Goal: Task Accomplishment & Management: Complete application form

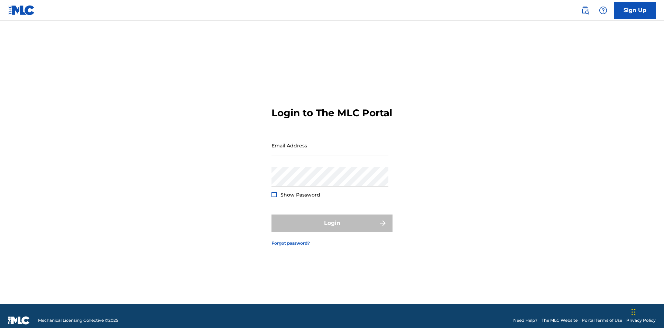
scroll to position [9, 0]
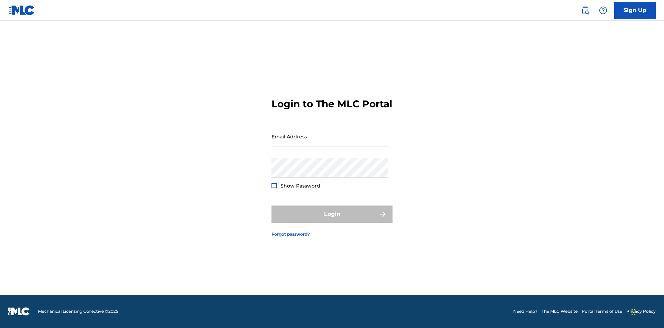
click at [330, 142] on input "Email Address" at bounding box center [329, 137] width 117 height 20
type input "[EMAIL_ADDRESS][DOMAIN_NAME]"
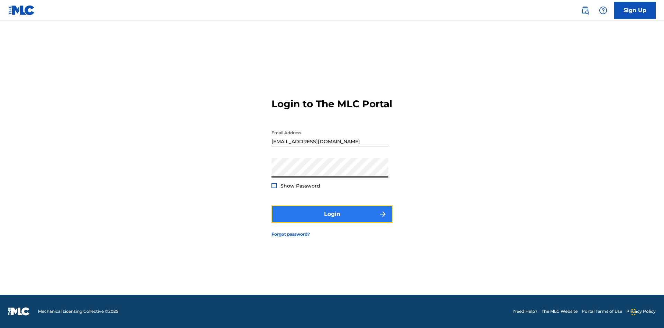
click at [332, 220] on button "Login" at bounding box center [331, 213] width 121 height 17
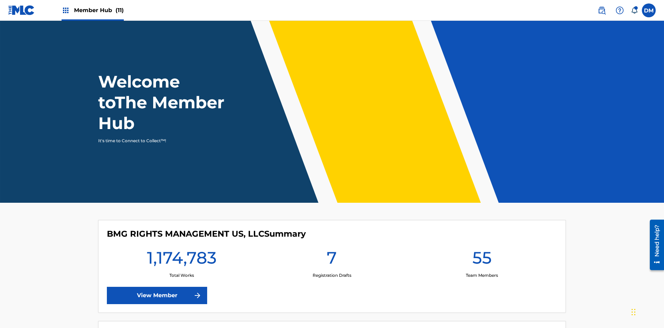
click at [92, 10] on span "Member Hub (11)" at bounding box center [99, 10] width 50 height 8
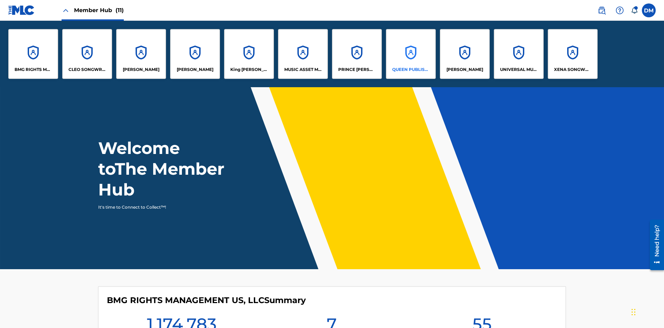
click at [410, 70] on p "QUEEN PUBLISHA" at bounding box center [411, 69] width 38 height 6
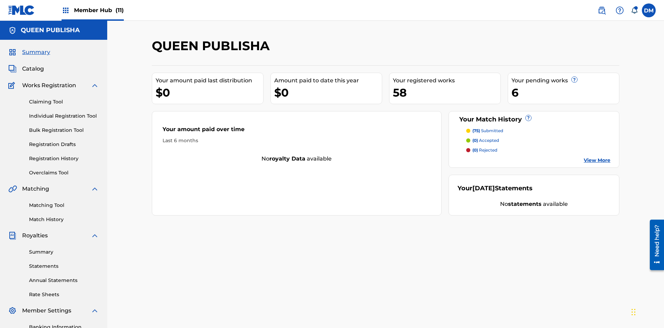
scroll to position [23, 0]
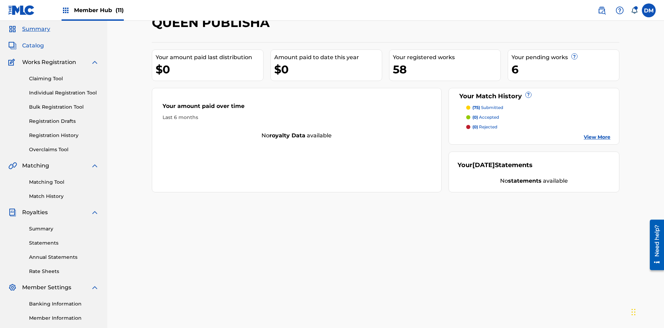
click at [33, 46] on span "Catalog" at bounding box center [33, 45] width 22 height 8
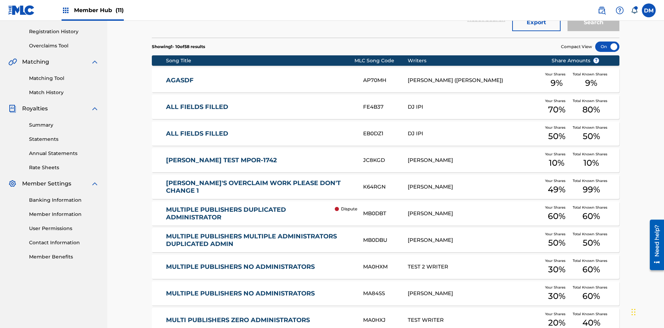
click at [607, 47] on div at bounding box center [607, 46] width 24 height 10
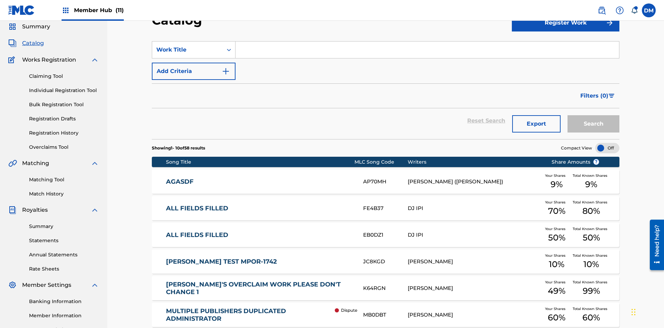
click at [427, 50] on input "Search Form" at bounding box center [426, 49] width 383 height 17
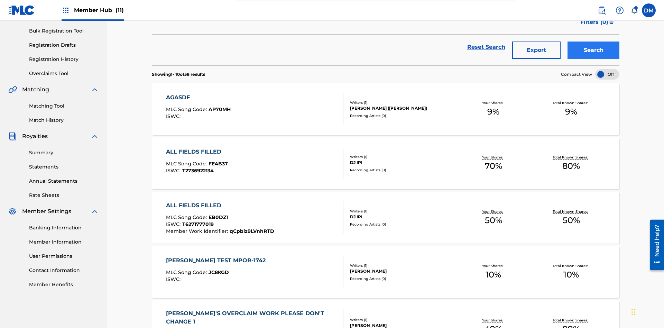
type input "ALL FIELDS FILLED"
click at [593, 50] on button "Search" at bounding box center [593, 49] width 52 height 17
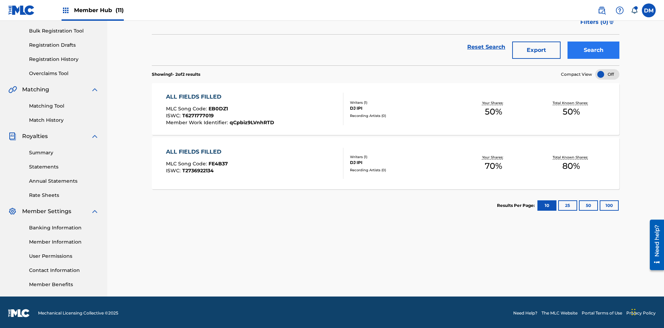
scroll to position [101, 0]
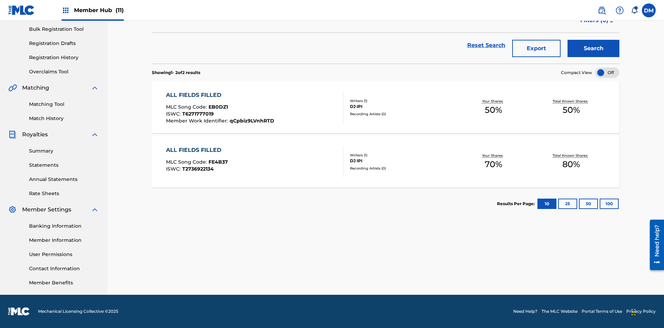
click at [217, 107] on span "EB0DZ1" at bounding box center [218, 107] width 19 height 6
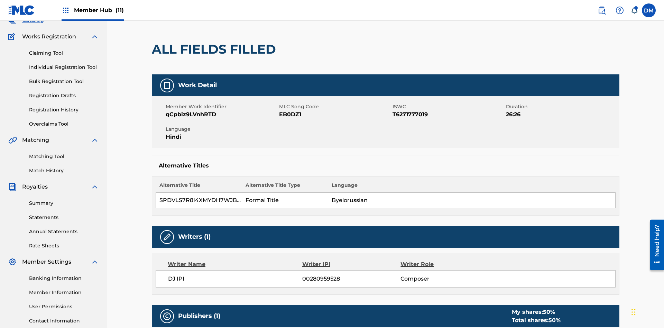
scroll to position [3, 0]
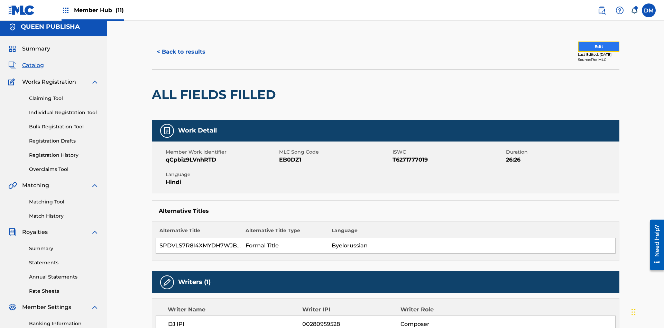
click at [590, 47] on button "Edit" at bounding box center [598, 46] width 41 height 10
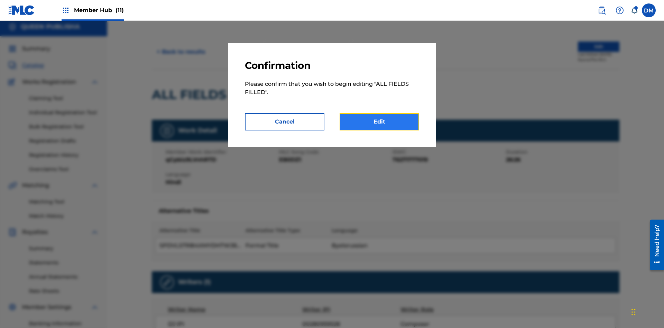
click at [379, 122] on link "Edit" at bounding box center [380, 121] width 80 height 17
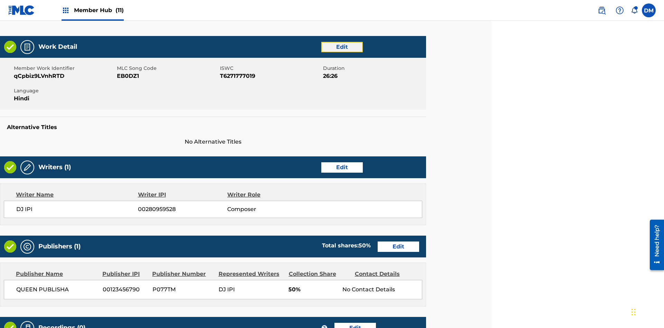
click at [342, 47] on link "Edit" at bounding box center [341, 47] width 41 height 10
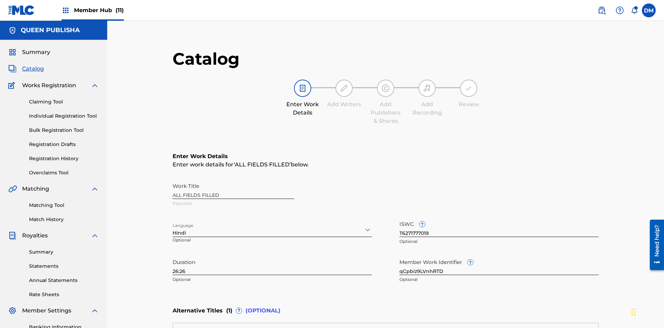
scroll to position [163, 173]
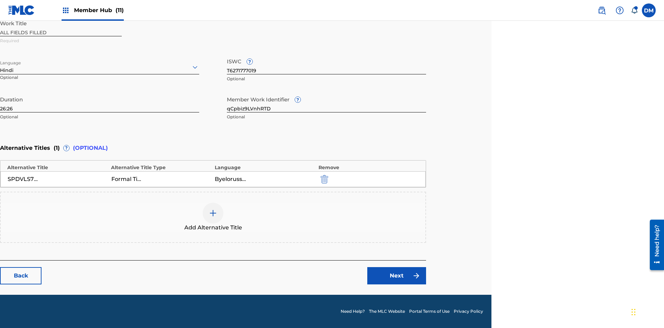
click at [100, 102] on input "26:26" at bounding box center [99, 103] width 199 height 20
type input "58:58"
click at [195, 67] on icon at bounding box center [195, 67] width 8 height 8
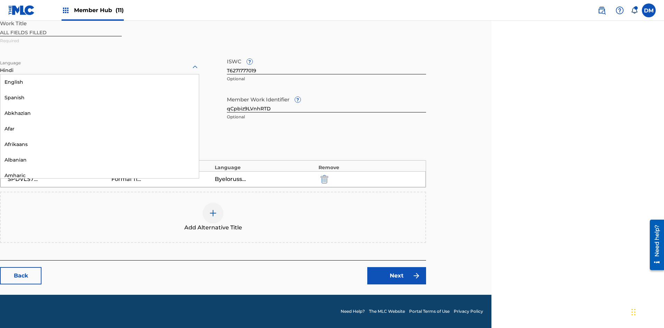
scroll to position [664, 0]
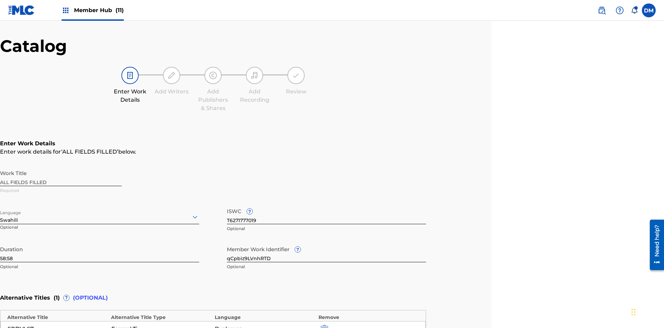
scroll to position [163, 173]
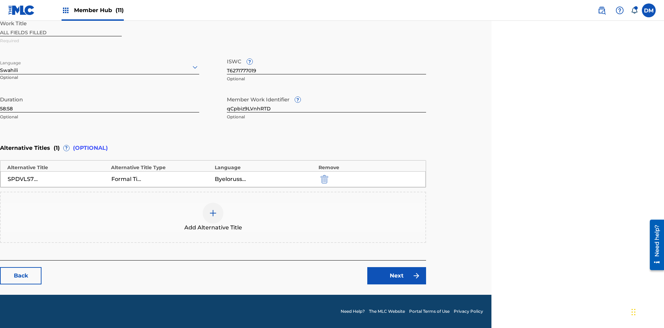
click at [326, 102] on input "qCpbiz9LVnhRTD" at bounding box center [326, 103] width 199 height 20
type input "HePQkJo3hVg45U"
click at [326, 64] on input "T6271777019" at bounding box center [326, 65] width 199 height 20
type input "T3684087314"
click at [323, 179] on img "submit" at bounding box center [325, 179] width 8 height 8
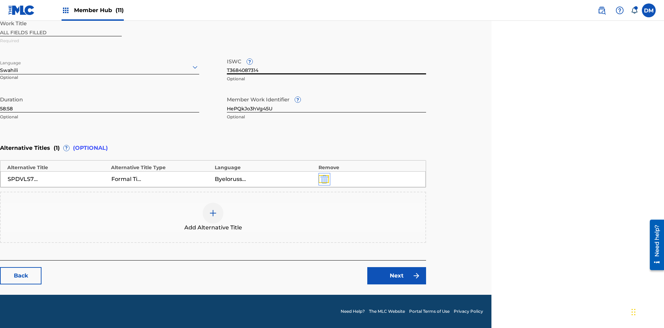
scroll to position [131, 173]
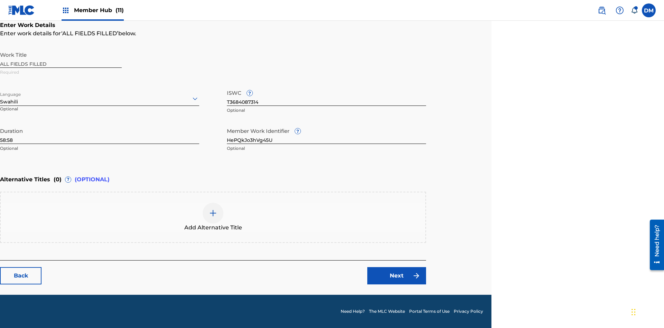
click at [213, 217] on img at bounding box center [213, 213] width 8 height 8
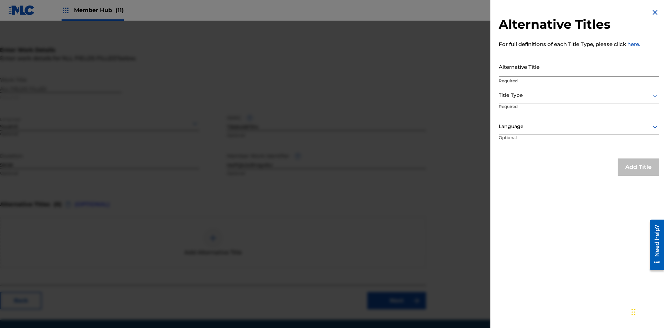
click at [579, 66] on input "Alternative Title" at bounding box center [579, 67] width 160 height 20
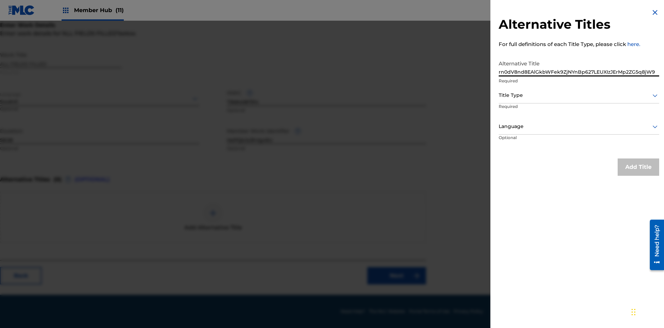
type input "rn0dV8nd8EAlGkbWFek9ZjNYnBp627LEUXIzJErMp2ZG5q8jW9"
click at [579, 95] on div at bounding box center [579, 95] width 160 height 9
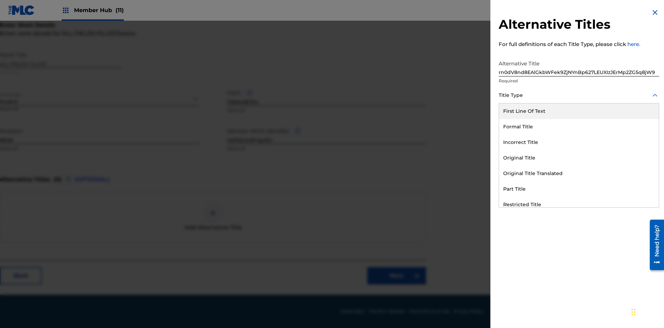
click at [579, 259] on div "Alternative Title" at bounding box center [579, 267] width 160 height 16
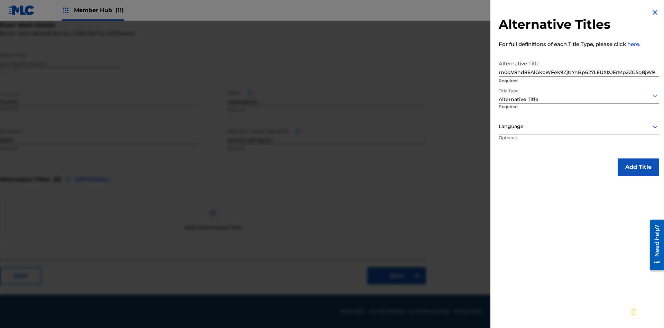
click at [579, 126] on div at bounding box center [579, 126] width 160 height 9
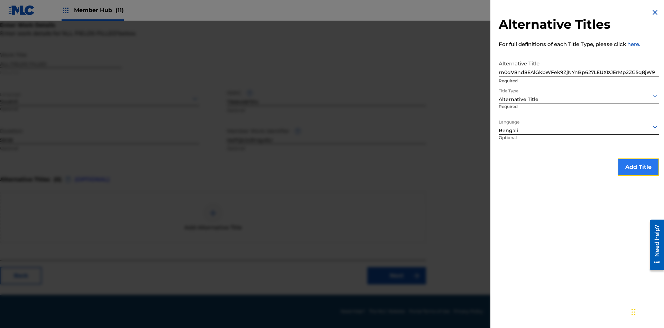
click at [638, 167] on button "Add Title" at bounding box center [638, 166] width 41 height 17
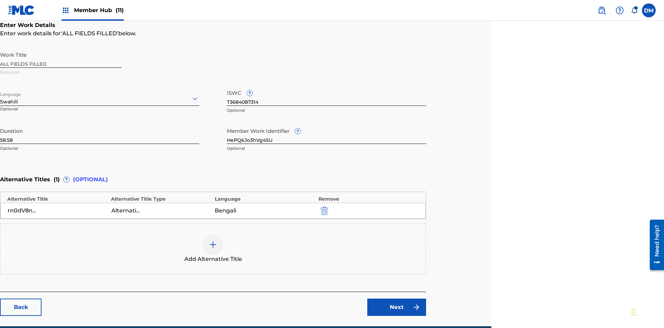
scroll to position [163, 173]
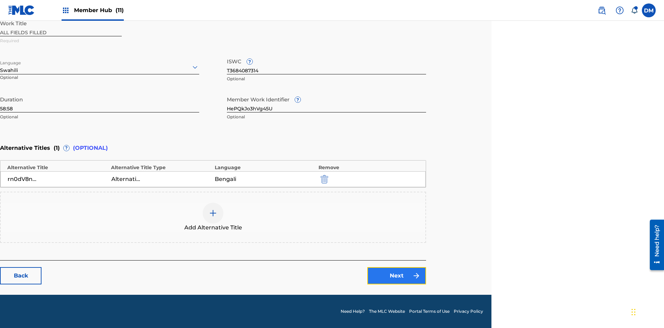
click at [397, 276] on link "Next" at bounding box center [396, 275] width 59 height 17
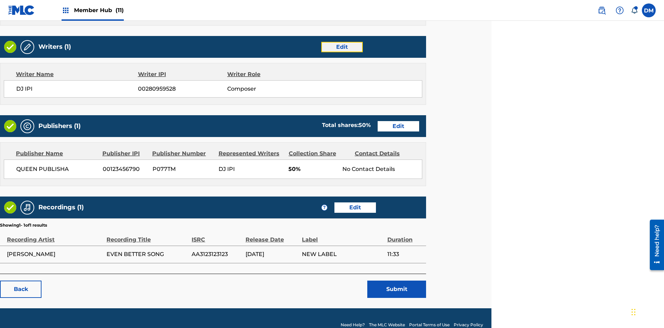
click at [342, 47] on link "Edit" at bounding box center [341, 47] width 41 height 10
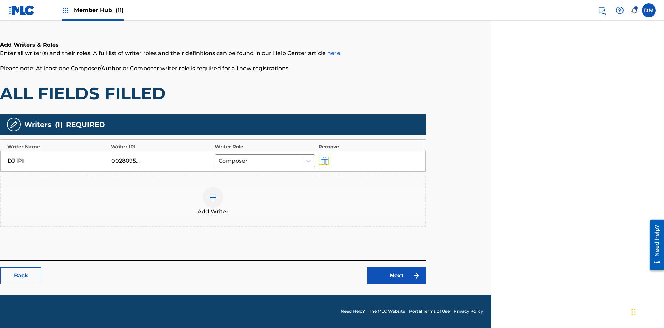
click at [323, 160] on img "submit" at bounding box center [325, 161] width 8 height 8
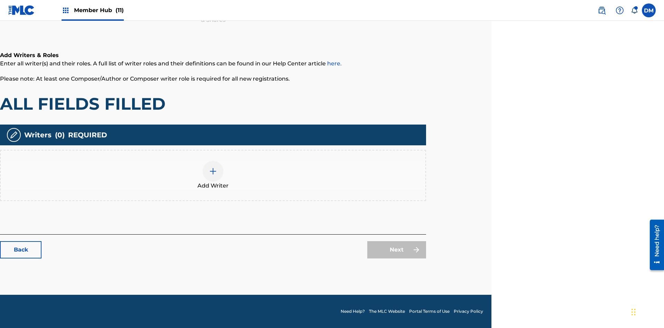
scroll to position [101, 173]
click at [213, 175] on img at bounding box center [213, 171] width 8 height 8
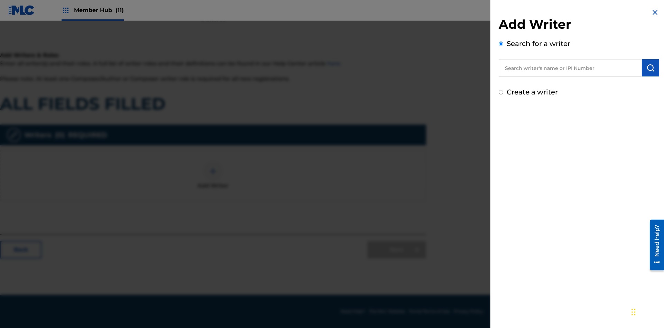
click at [501, 92] on input "Create a writer" at bounding box center [501, 92] width 4 height 4
radio input "false"
radio input "true"
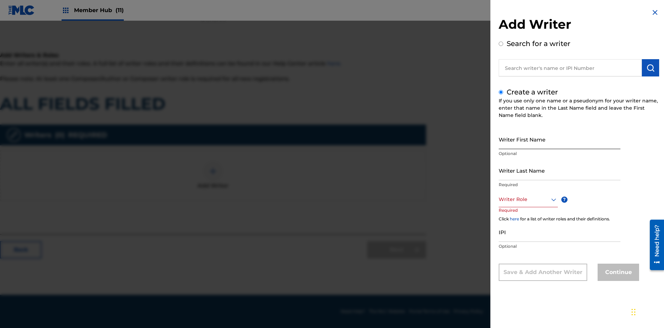
click at [559, 139] on input "Writer First Name" at bounding box center [560, 139] width 122 height 20
type input "VsrtsaWX3HFAogvE2gV2GXVKe"
click at [559, 170] on input "Writer Last Name" at bounding box center [560, 170] width 122 height 20
type input "RHMRc0yIIWjwebQRMC29cwQWY"
click at [528, 199] on div at bounding box center [528, 199] width 59 height 9
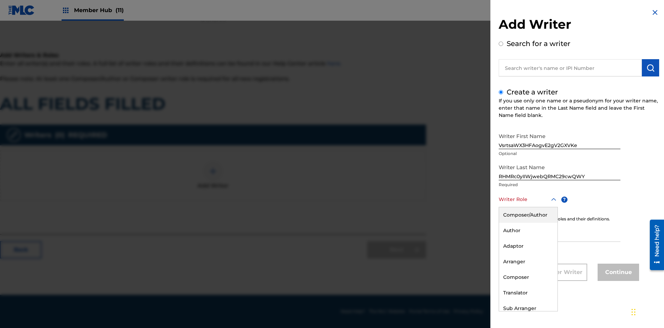
click at [528, 277] on div "Composer" at bounding box center [528, 277] width 58 height 16
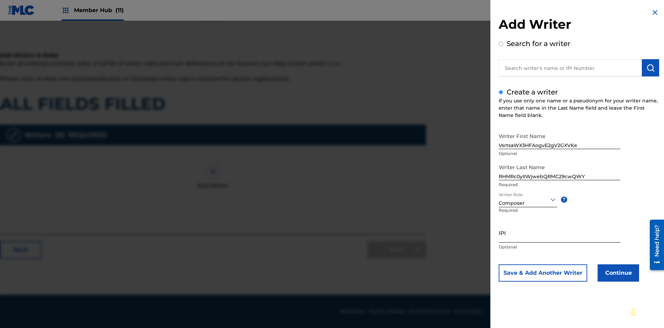
click at [559, 232] on input "IPI" at bounding box center [560, 233] width 122 height 20
type input "83192528056"
click at [617, 273] on button "Continue" at bounding box center [617, 272] width 41 height 17
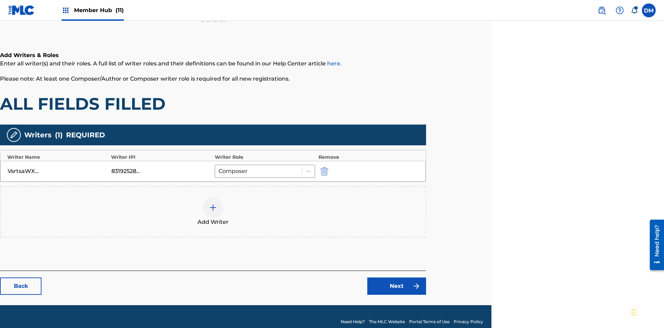
scroll to position [111, 173]
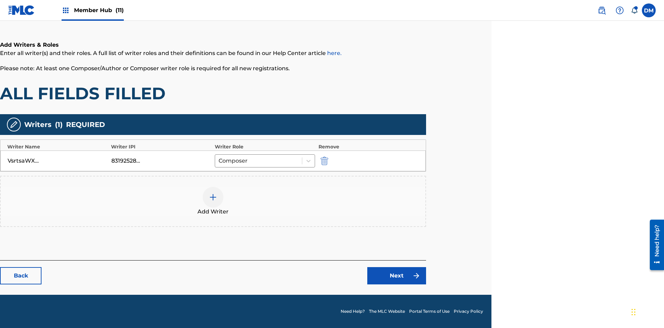
click at [213, 201] on div at bounding box center [213, 197] width 21 height 21
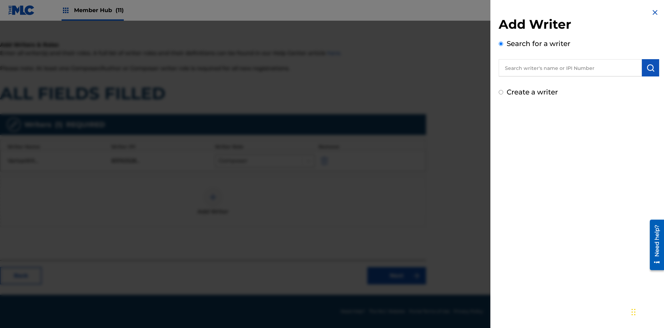
click at [501, 92] on input "Create a writer" at bounding box center [501, 92] width 4 height 4
radio input "false"
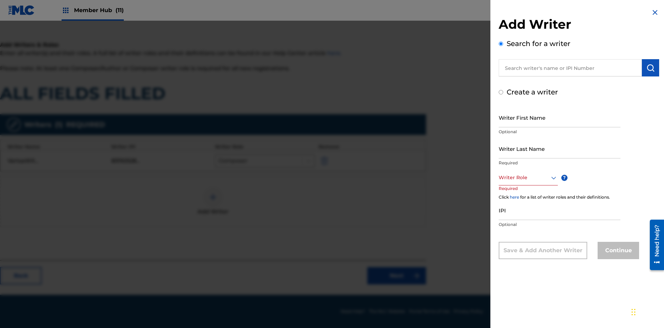
radio input "false"
radio input "true"
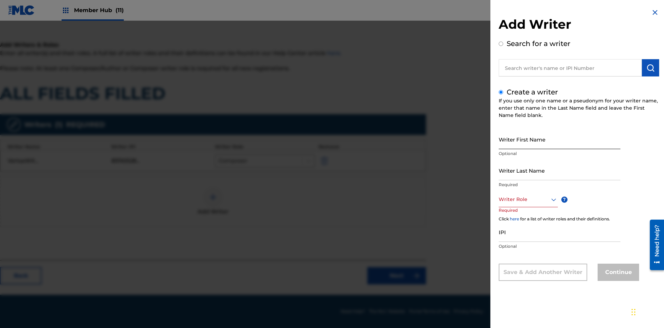
click at [559, 139] on input "Writer First Name" at bounding box center [560, 139] width 122 height 20
type input "dW9PbD2VvlTG4gbi0PVqlT1F4"
click at [559, 170] on input "Writer Last Name" at bounding box center [560, 170] width 122 height 20
type input "SlPdzzzTC2ubbbFJ1TFxWMJs7"
click at [528, 199] on div at bounding box center [528, 199] width 59 height 9
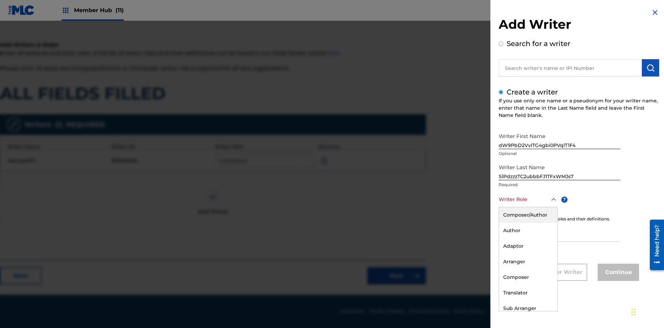
click at [528, 230] on div "Author" at bounding box center [528, 231] width 58 height 16
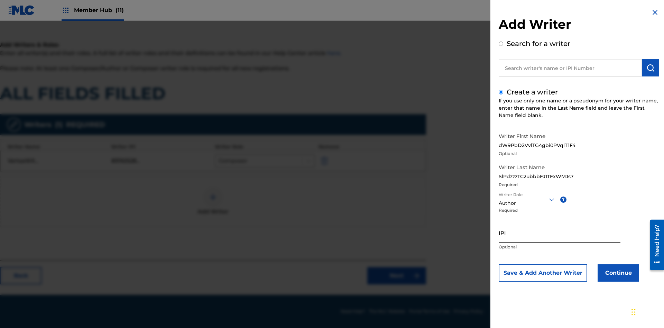
click at [559, 232] on input "IPI" at bounding box center [560, 233] width 122 height 20
type input "55662678122"
click at [617, 273] on button "Continue" at bounding box center [617, 272] width 41 height 17
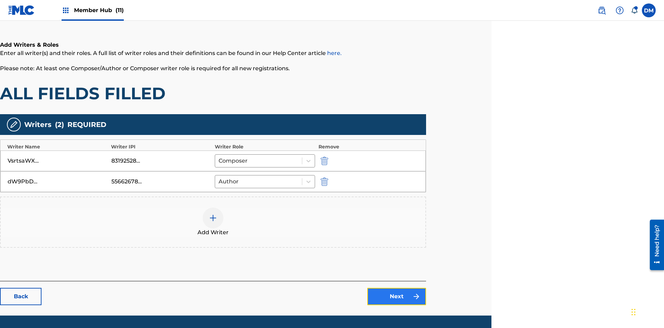
click at [397, 288] on link "Next" at bounding box center [396, 296] width 59 height 17
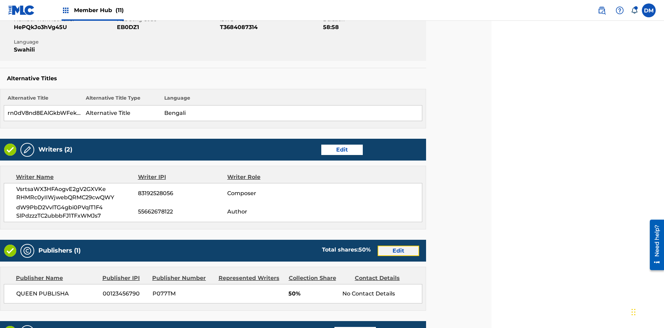
click at [398, 245] on link "Edit" at bounding box center [398, 250] width 41 height 10
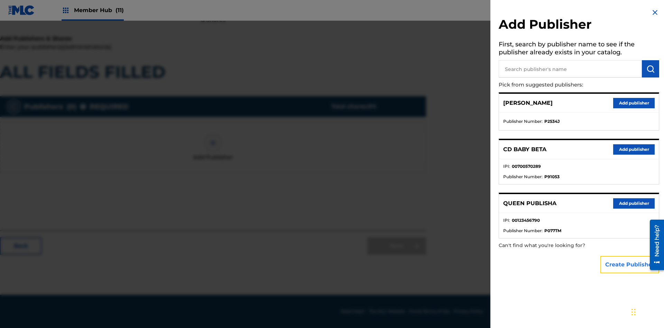
click at [630, 264] on button "Create Publisher" at bounding box center [629, 264] width 59 height 17
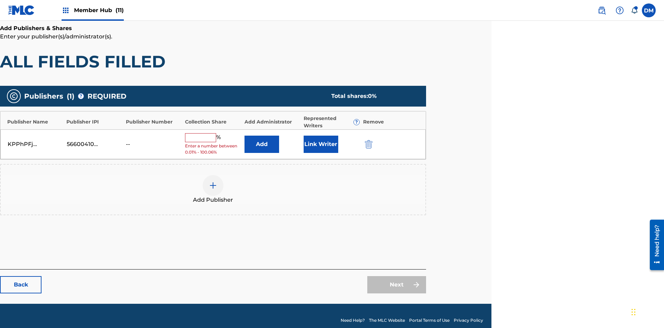
scroll to position [101, 173]
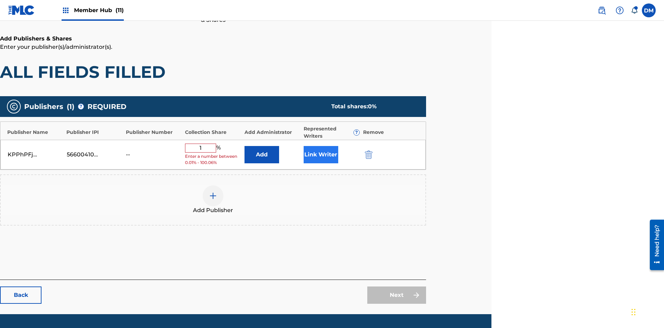
type input "1"
click at [321, 146] on button "Link Writer" at bounding box center [321, 154] width 35 height 17
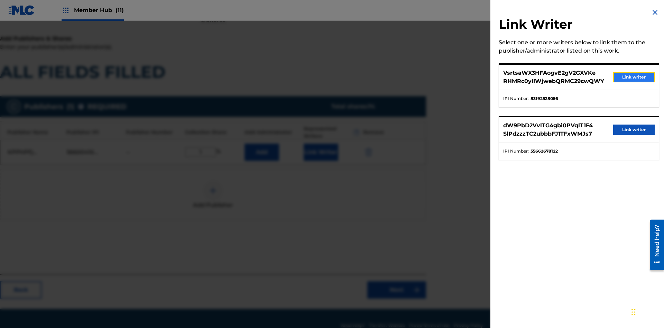
click at [634, 77] on button "Link writer" at bounding box center [633, 77] width 41 height 10
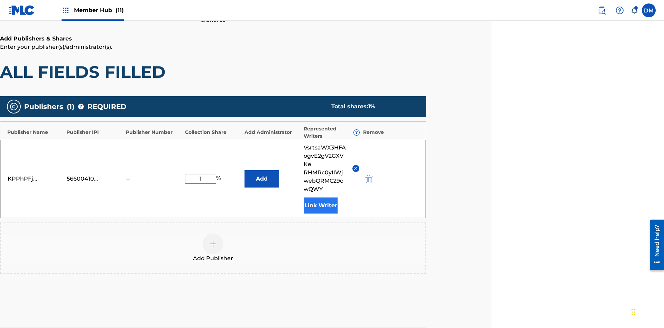
click at [321, 197] on button "Link Writer" at bounding box center [321, 205] width 35 height 17
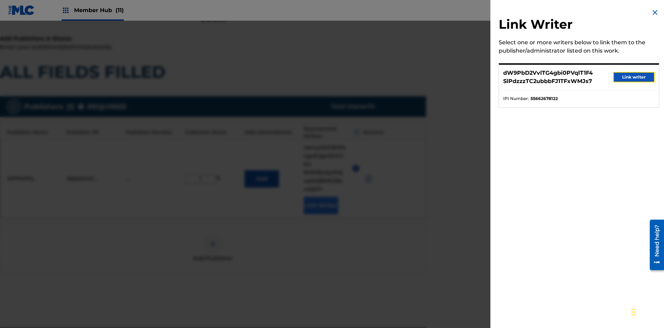
click at [634, 77] on button "Link writer" at bounding box center [633, 77] width 41 height 10
click at [321, 197] on button "Link Writer" at bounding box center [321, 205] width 35 height 17
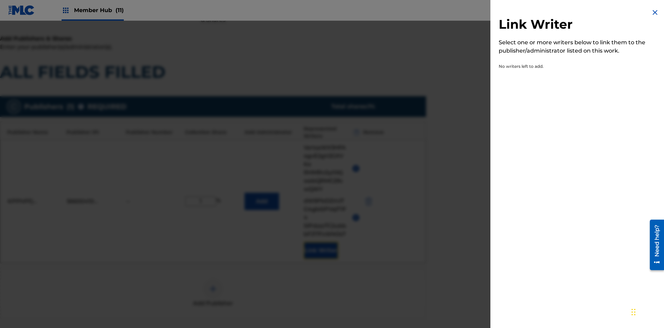
click at [655, 12] on img at bounding box center [655, 12] width 8 height 8
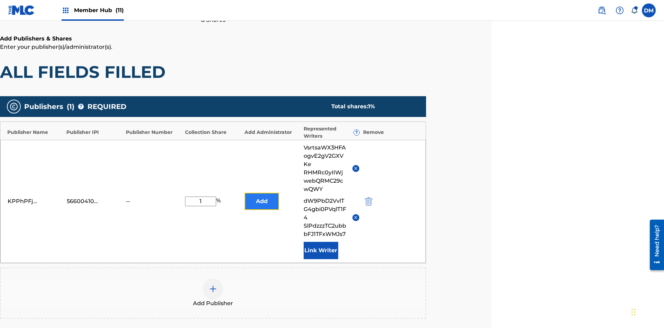
click at [261, 193] on button "Add" at bounding box center [261, 201] width 35 height 17
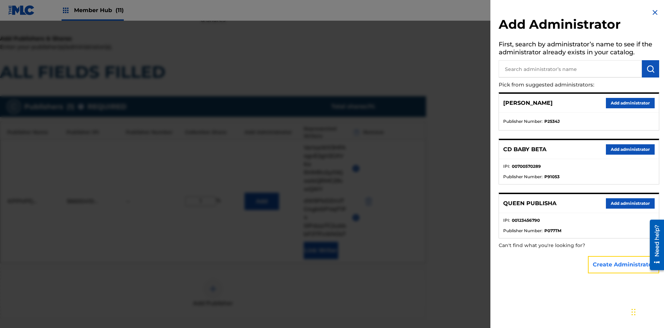
click at [624, 264] on button "Create Administrator" at bounding box center [623, 264] width 71 height 17
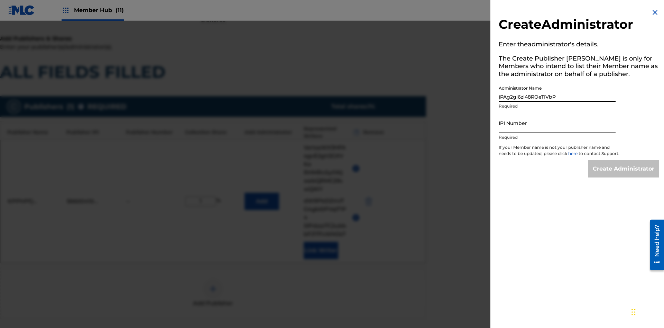
click at [557, 123] on input "IPI Number" at bounding box center [557, 123] width 117 height 20
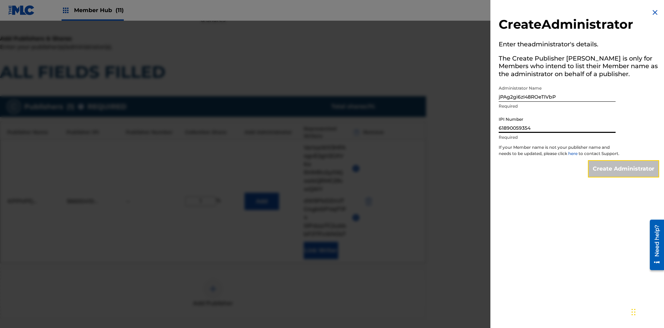
click at [624, 175] on input "Create Administrator" at bounding box center [623, 168] width 71 height 17
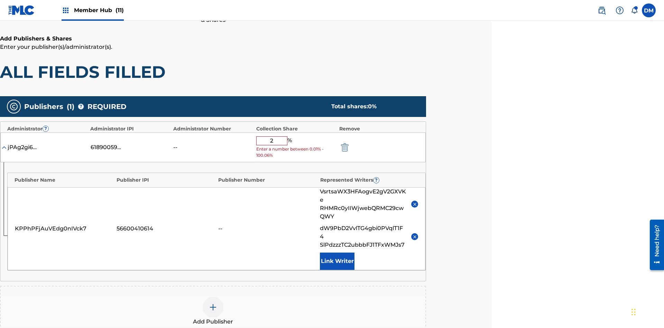
type input "23"
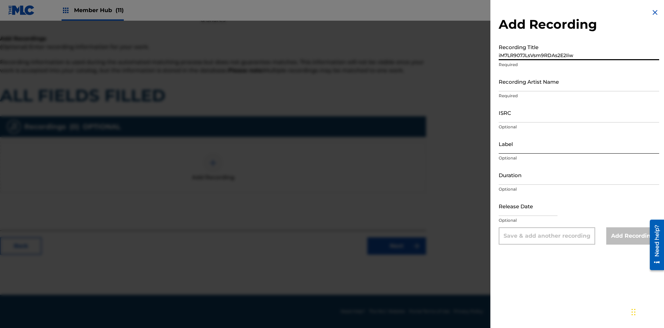
type input "iM7LR907JLsVsm9RDAs2E2Iiw"
click at [579, 81] on input "Recording Artist Name" at bounding box center [579, 82] width 160 height 20
type input "yRlxNAPcOVoPPmYiHVG5FIT8M"
click at [579, 112] on input "ISRC" at bounding box center [579, 113] width 160 height 20
type input "AAwhU2290558"
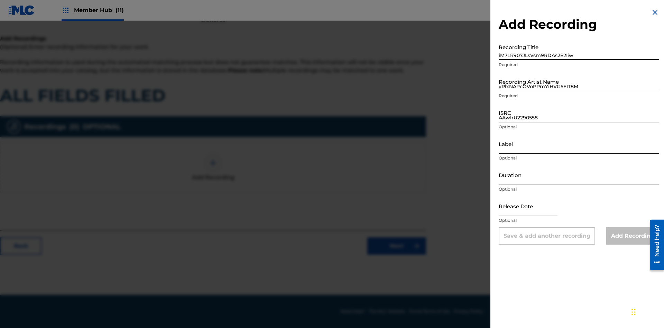
click at [579, 143] on input "Label" at bounding box center [579, 144] width 160 height 20
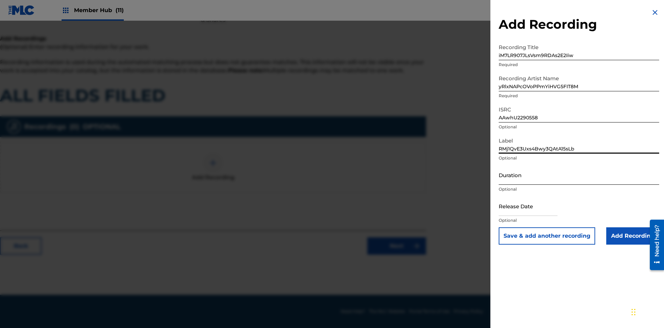
type input "RMj1QvE3Uxs4Bwy3QAtA15sLb"
click at [579, 175] on input "Duration" at bounding box center [579, 175] width 160 height 20
click at [579, 175] on input "2" at bounding box center [579, 175] width 160 height 20
type input "23:23"
click at [534, 206] on input "text" at bounding box center [528, 206] width 59 height 20
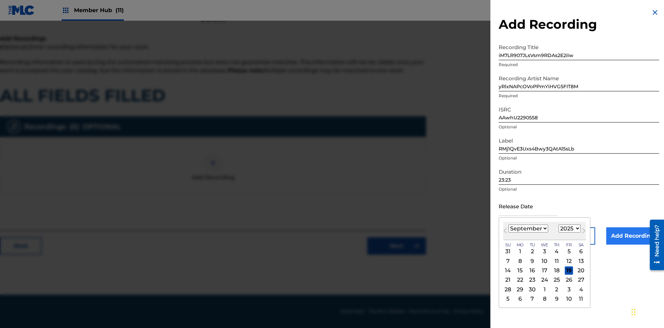
click at [568, 229] on select "1900 1901 1902 1903 1904 1905 1906 1907 1908 1909 1910 1911 1912 1913 1914 1915…" at bounding box center [569, 228] width 22 height 8
click at [544, 261] on div "10" at bounding box center [544, 261] width 8 height 8
click at [632, 236] on input "Add Recording" at bounding box center [632, 235] width 53 height 17
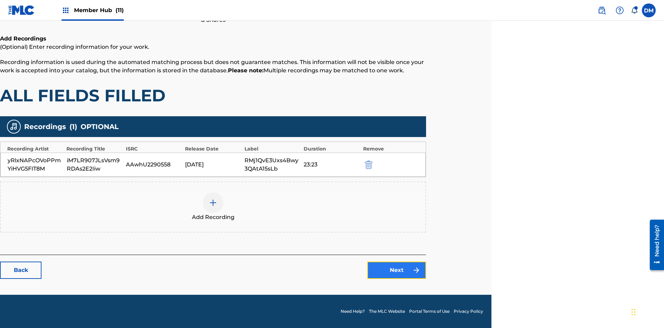
click at [397, 270] on link "Next" at bounding box center [396, 269] width 59 height 17
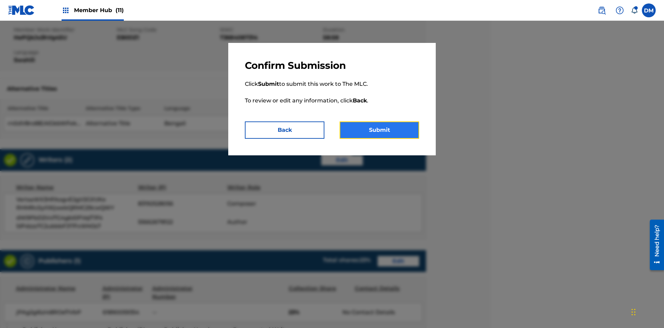
click at [379, 130] on button "Submit" at bounding box center [380, 129] width 80 height 17
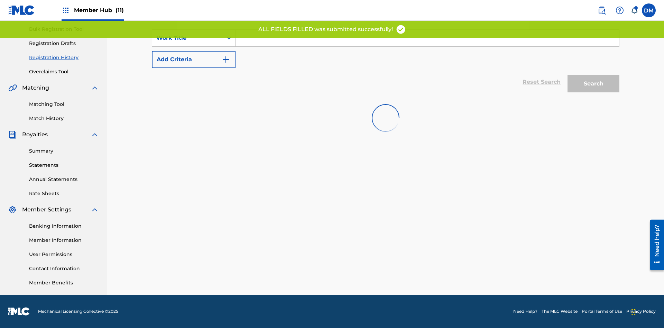
click at [427, 46] on input "Search Form" at bounding box center [426, 38] width 383 height 17
click at [593, 75] on button "Search" at bounding box center [593, 83] width 52 height 17
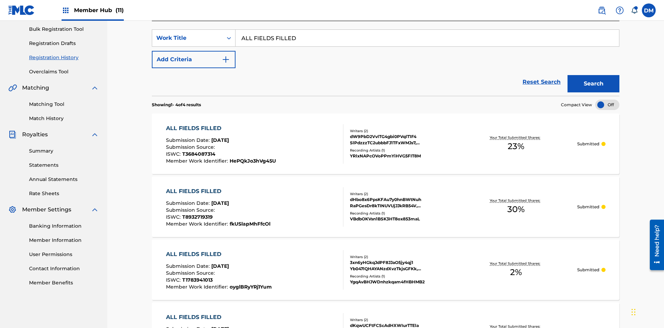
click at [386, 133] on div "dW9PbD2VvlTG4gbi0PVqlT1F4 SlPdzzzTC2ubbbFJ1TFxWMJs7, VsrtsaWX3HFAogvE2gV2GXVKe …" at bounding box center [402, 139] width 104 height 12
